Goal: Task Accomplishment & Management: Manage account settings

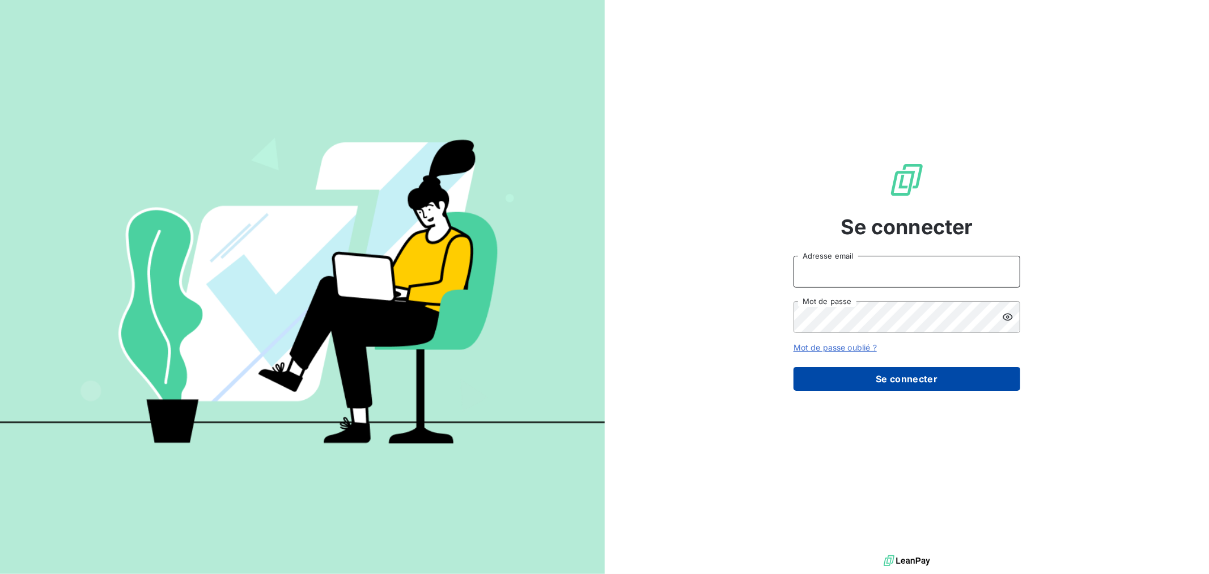
type input "[EMAIL_ADDRESS][DOMAIN_NAME]"
click at [841, 386] on button "Se connecter" at bounding box center [907, 379] width 227 height 24
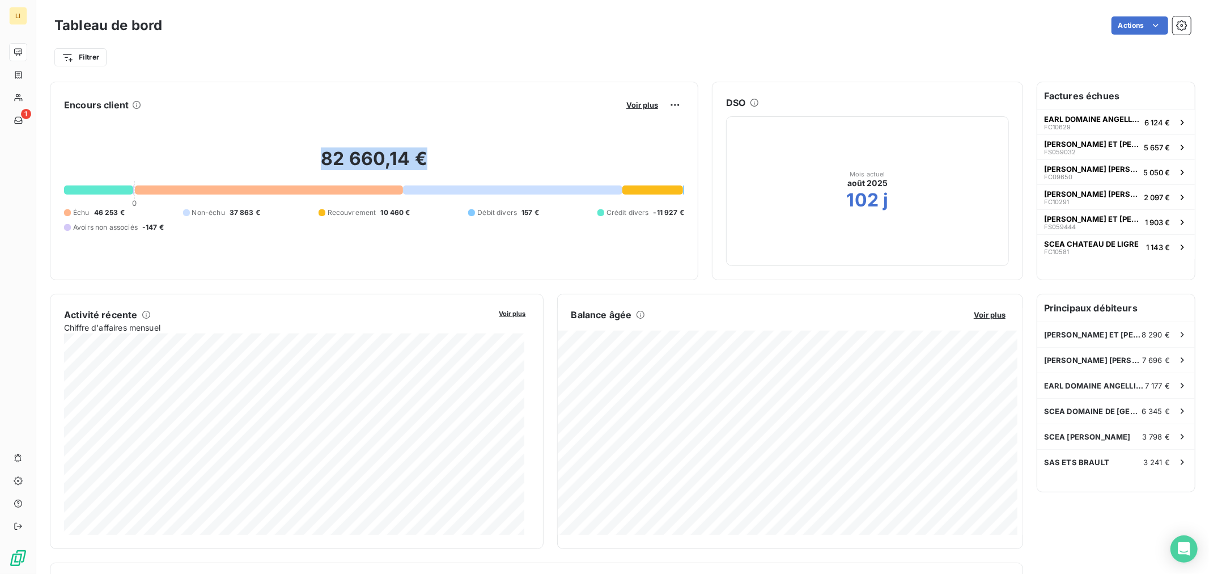
drag, startPoint x: 427, startPoint y: 167, endPoint x: 251, endPoint y: 159, distance: 176.0
click at [254, 159] on h2 "82 660,14 €" at bounding box center [374, 164] width 620 height 34
click at [93, 189] on div "82 660,14 € 0 Échu 46 253 € Non-échu 37 863 € Recouvrement 10 460 € Débit diver…" at bounding box center [374, 190] width 620 height 152
click at [93, 189] on div at bounding box center [98, 189] width 69 height 9
click at [134, 192] on div "0" at bounding box center [134, 190] width 1 height 18
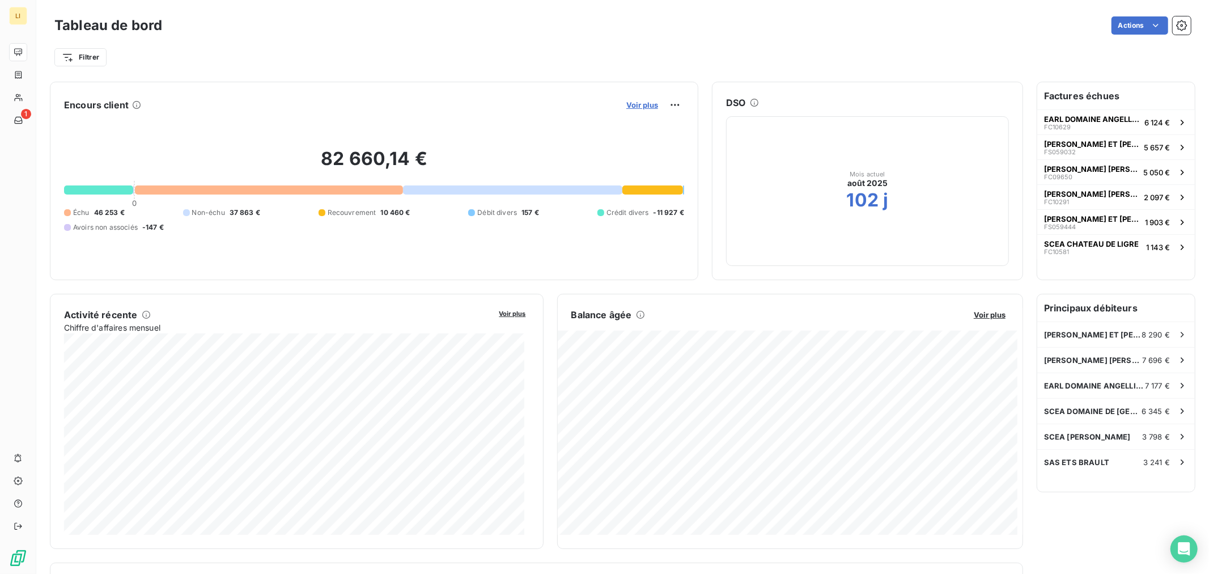
click at [628, 104] on span "Voir plus" at bounding box center [642, 104] width 32 height 9
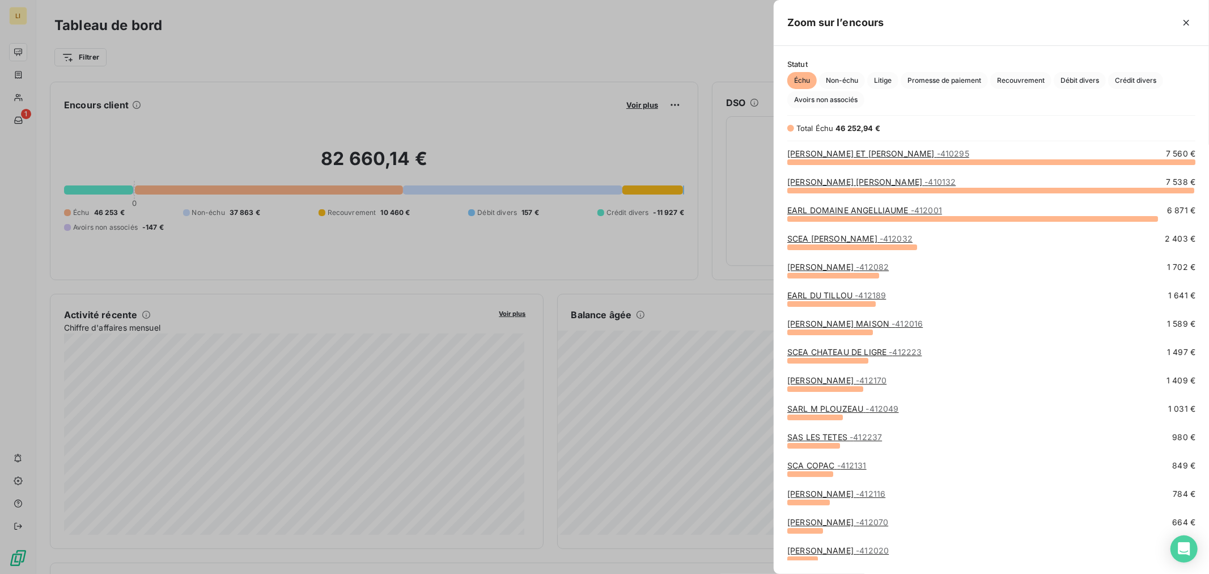
scroll to position [403, 426]
click at [817, 104] on span "Avoirs non associés" at bounding box center [826, 99] width 77 height 17
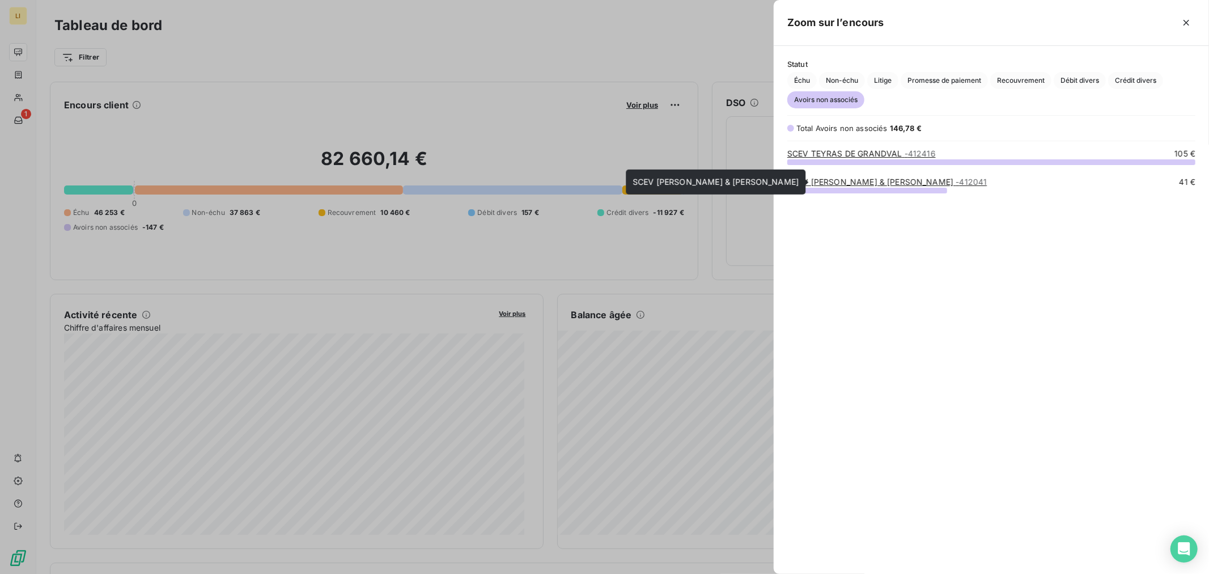
click at [808, 183] on link "[PERSON_NAME] & [PERSON_NAME] - 412041" at bounding box center [888, 182] width 200 height 10
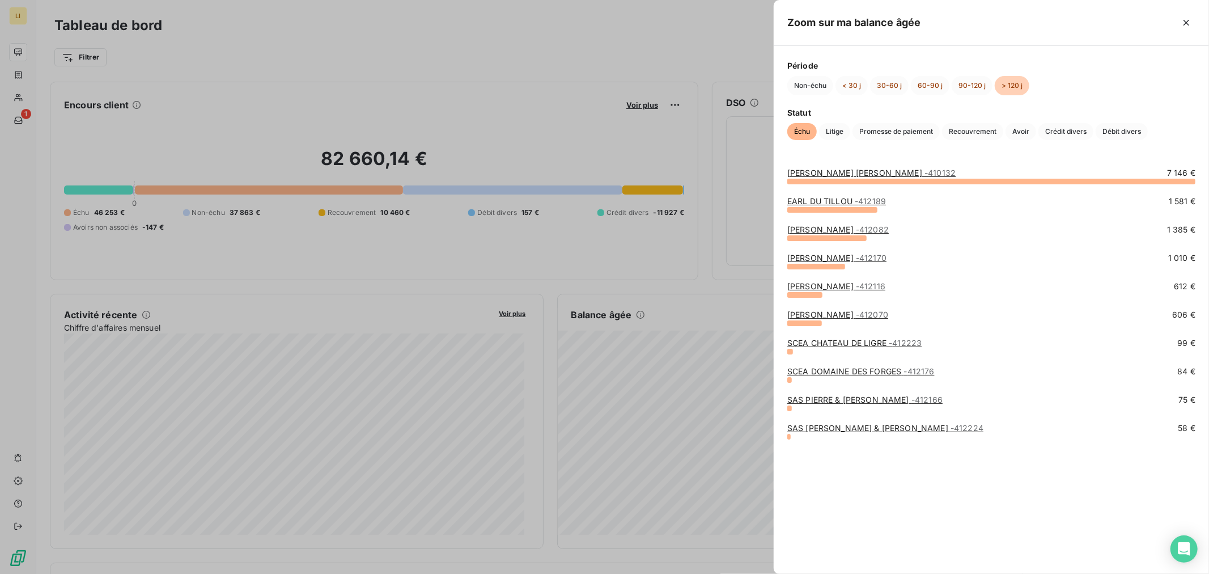
click at [743, 314] on div at bounding box center [604, 287] width 1209 height 574
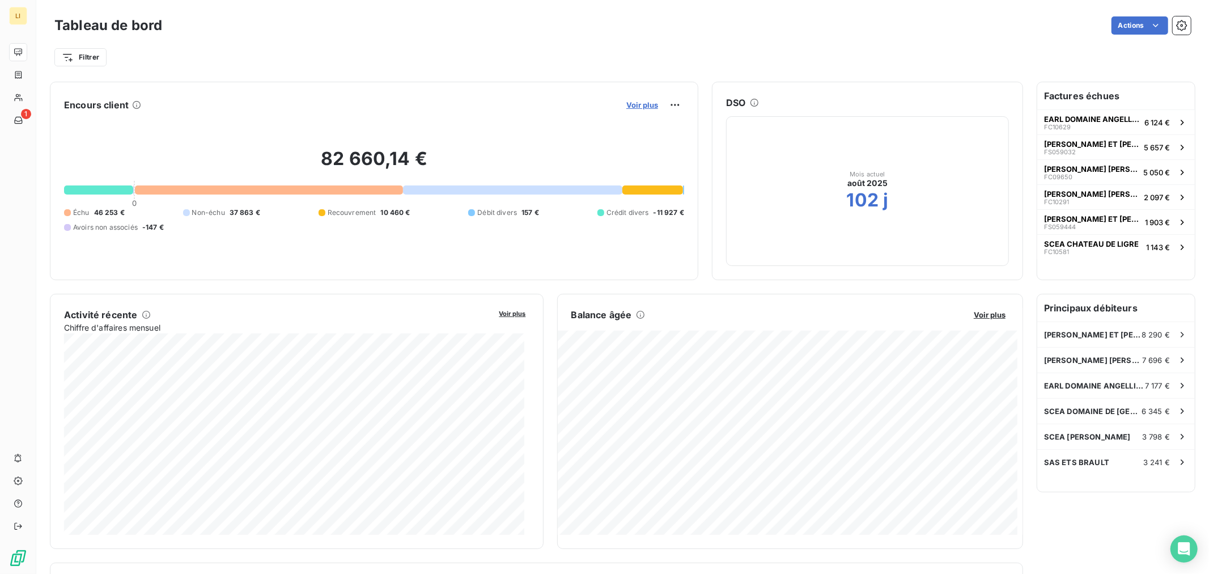
click at [642, 108] on span "Voir plus" at bounding box center [642, 104] width 32 height 9
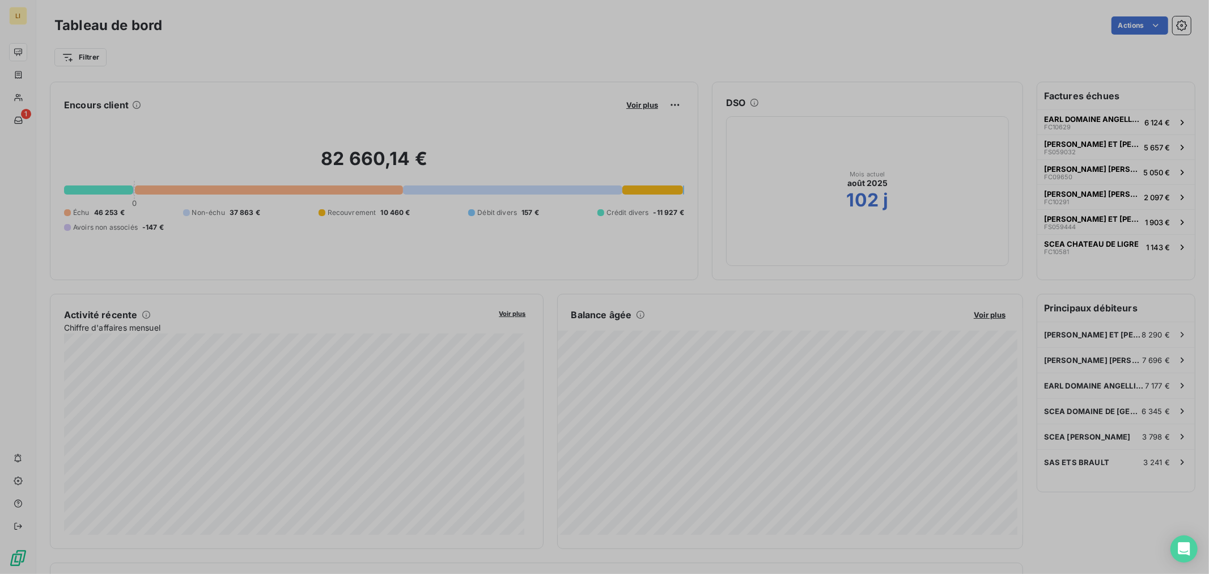
scroll to position [564, 426]
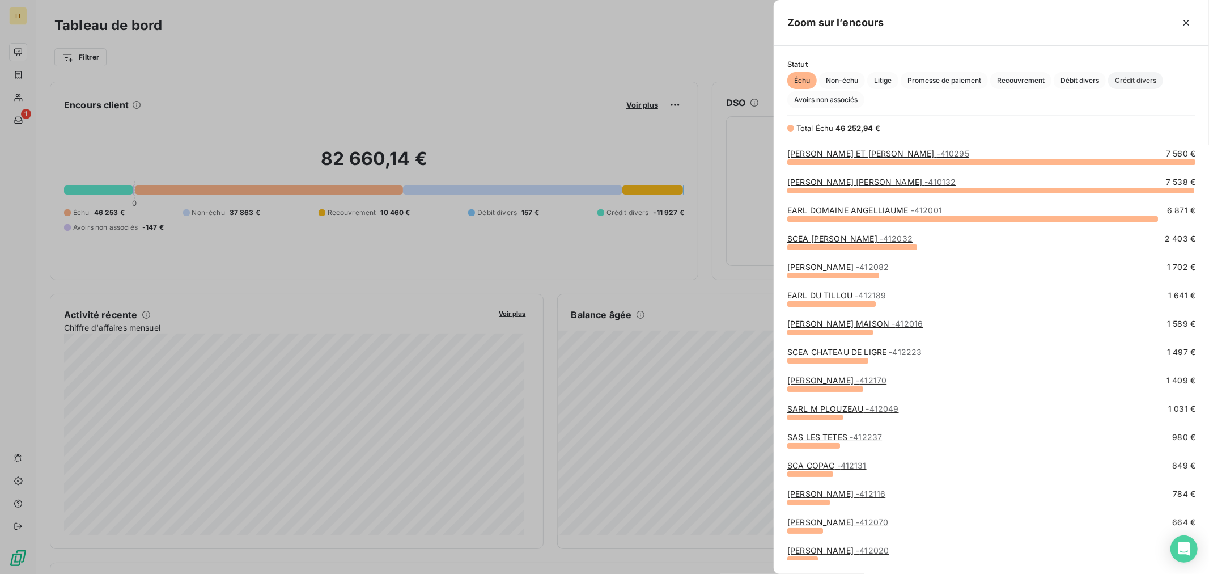
click at [1137, 83] on span "Crédit divers" at bounding box center [1135, 80] width 55 height 17
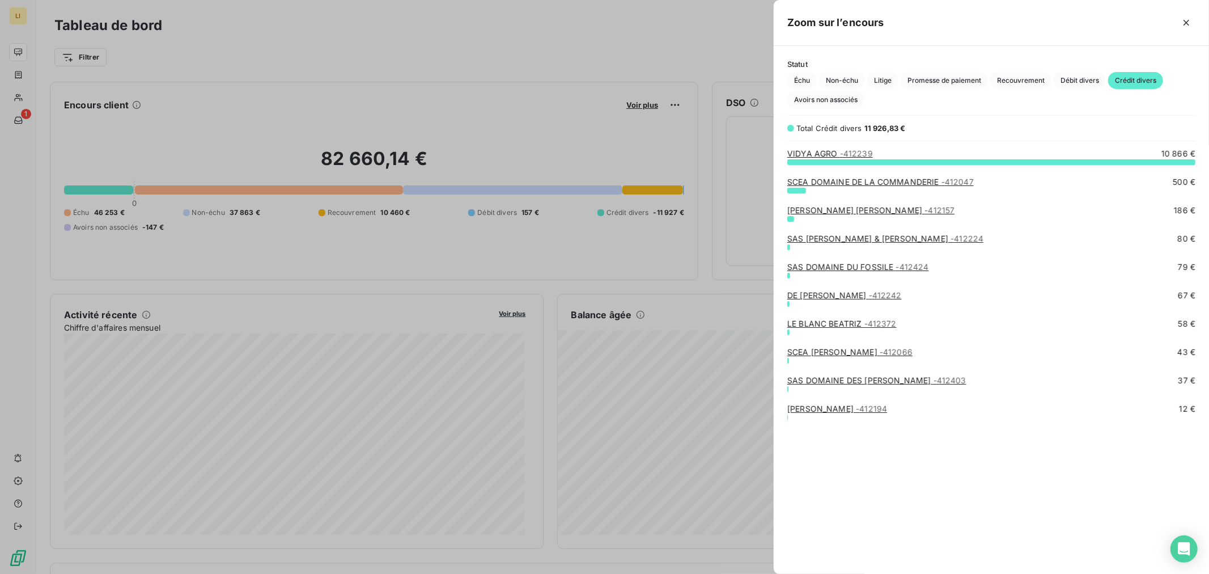
scroll to position [403, 426]
click at [840, 98] on span "Avoirs non associés" at bounding box center [826, 99] width 77 height 17
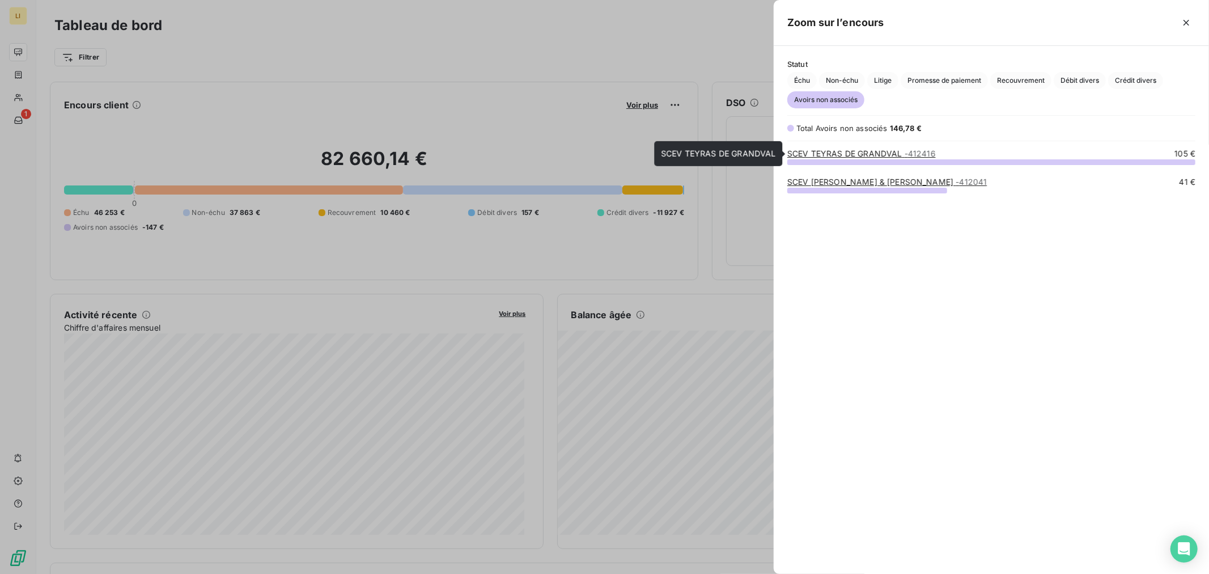
click at [820, 155] on link "SCEV TEYRAS DE GRANDVAL - 412416" at bounding box center [862, 154] width 149 height 10
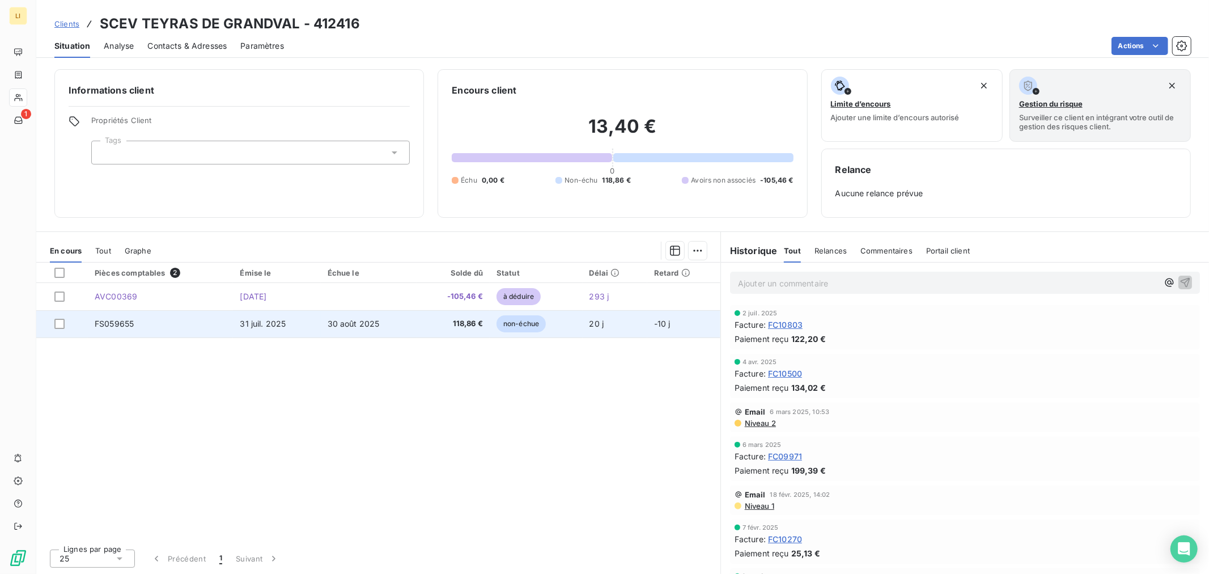
click at [400, 327] on td "30 août 2025" at bounding box center [369, 323] width 96 height 27
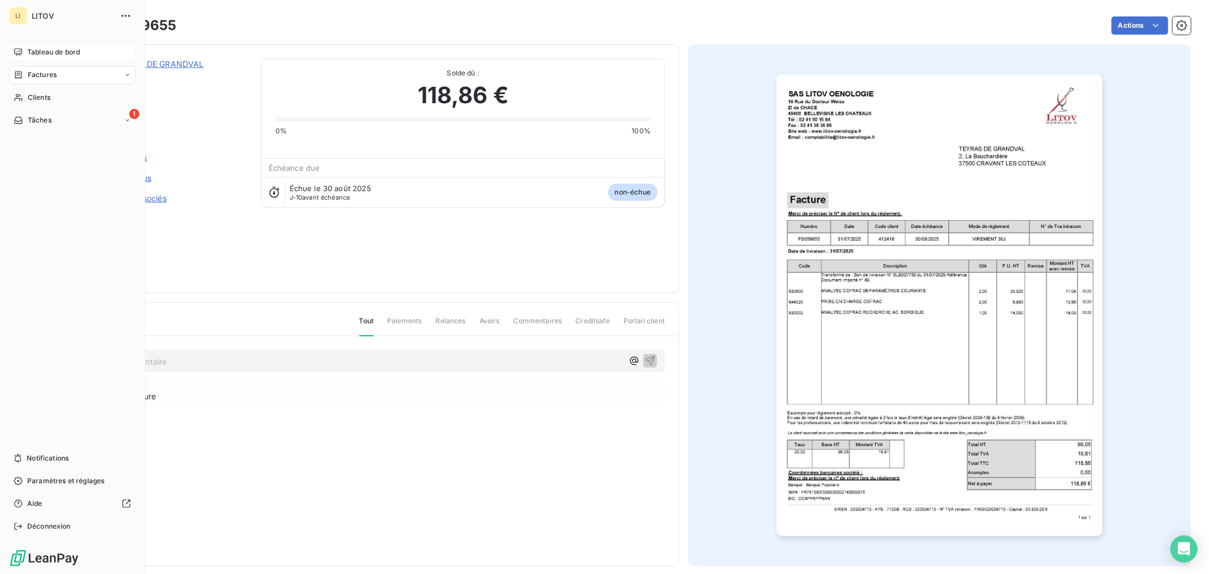
click at [44, 55] on span "Tableau de bord" at bounding box center [53, 52] width 53 height 10
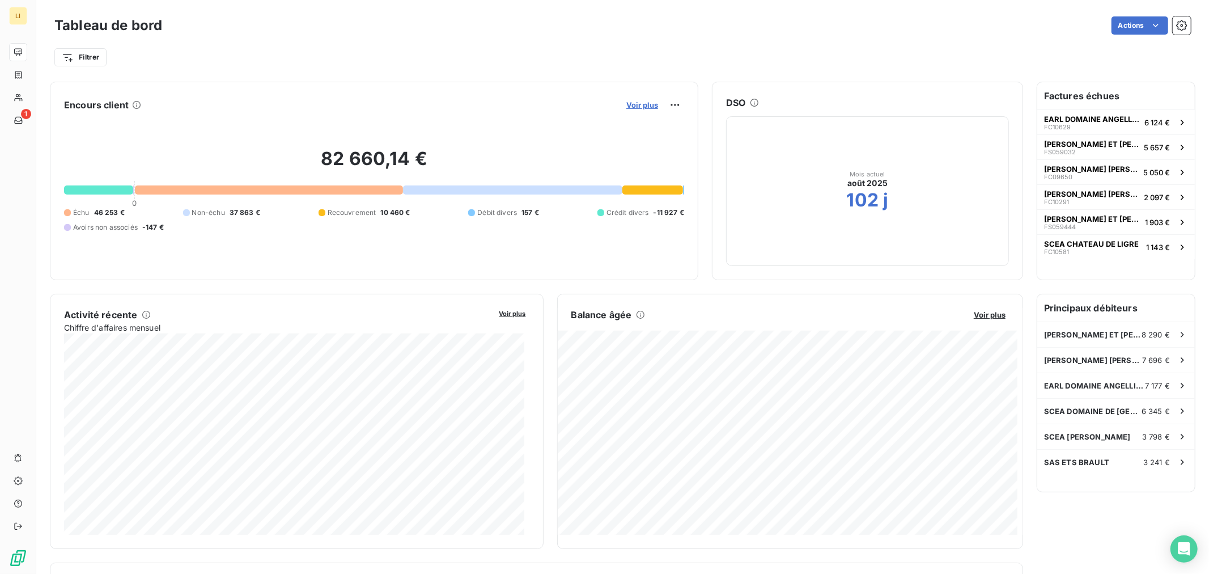
click at [646, 101] on span "Voir plus" at bounding box center [642, 104] width 32 height 9
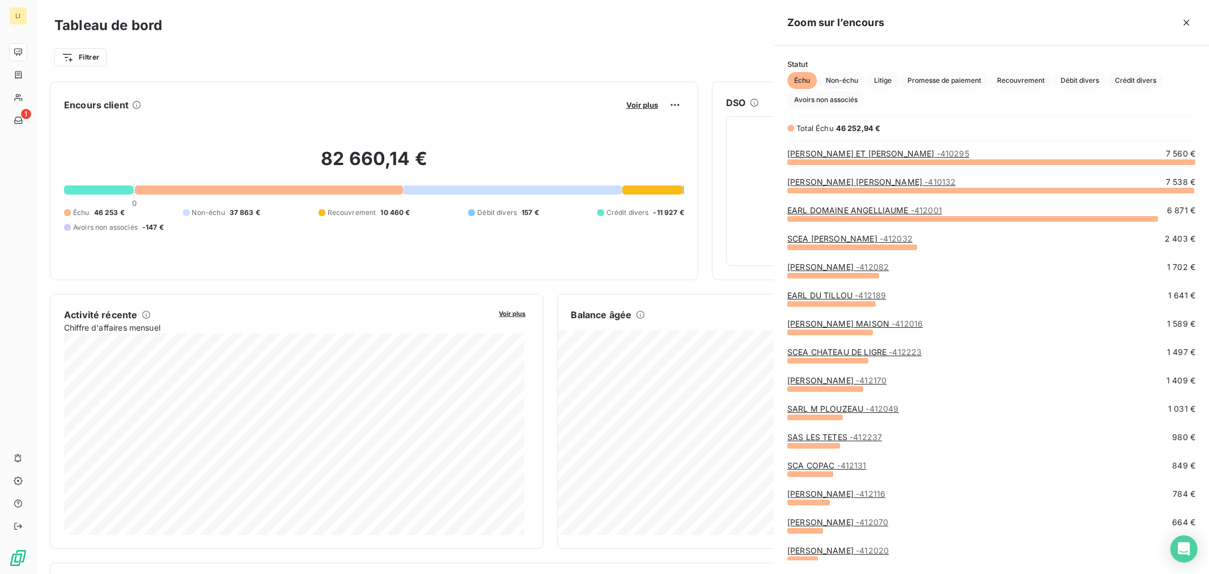
scroll to position [564, 426]
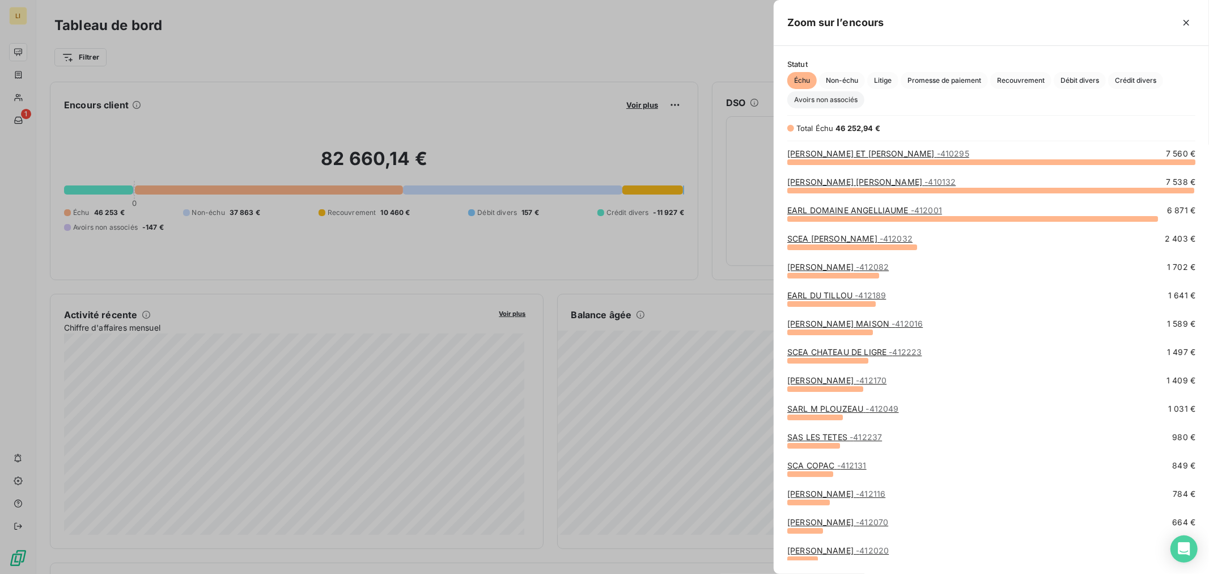
click at [842, 95] on span "Avoirs non associés" at bounding box center [826, 99] width 77 height 17
